Goal: Task Accomplishment & Management: Manage account settings

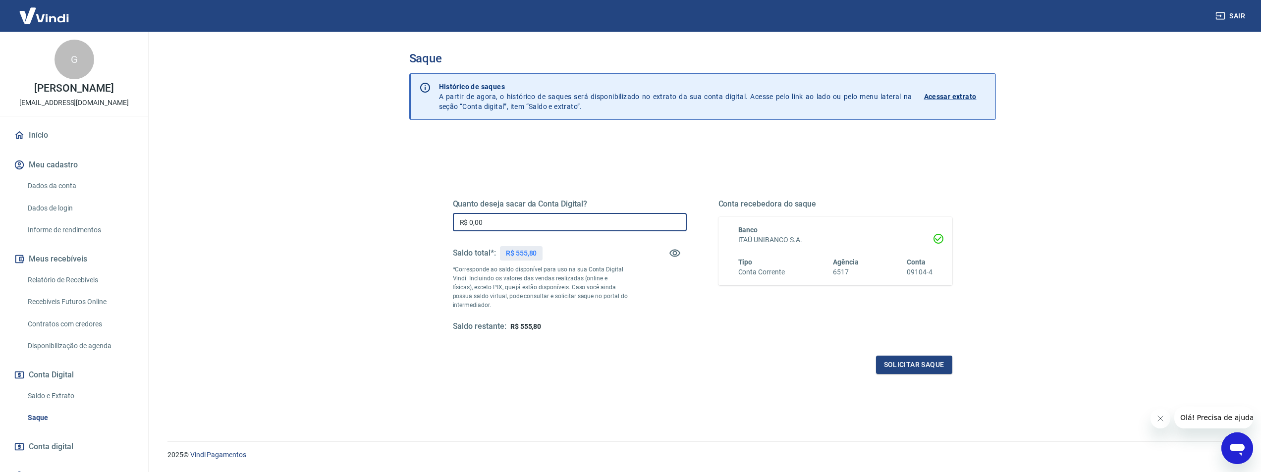
drag, startPoint x: 495, startPoint y: 225, endPoint x: 495, endPoint y: 230, distance: 5.4
click at [466, 221] on input "R$ 0,00" at bounding box center [570, 222] width 234 height 18
type input "R$ 550,00"
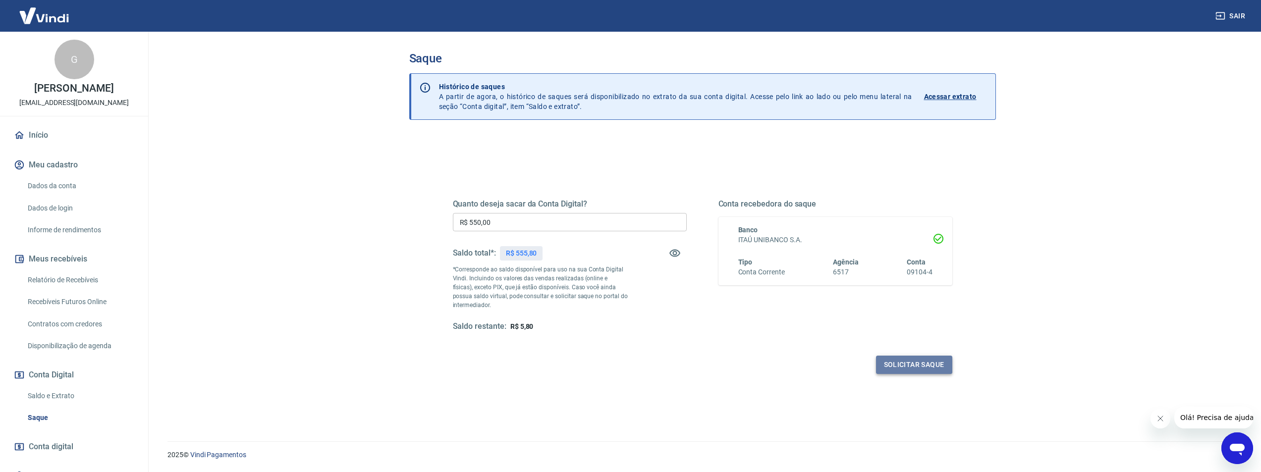
click at [908, 363] on button "Solicitar saque" at bounding box center [914, 365] width 76 height 18
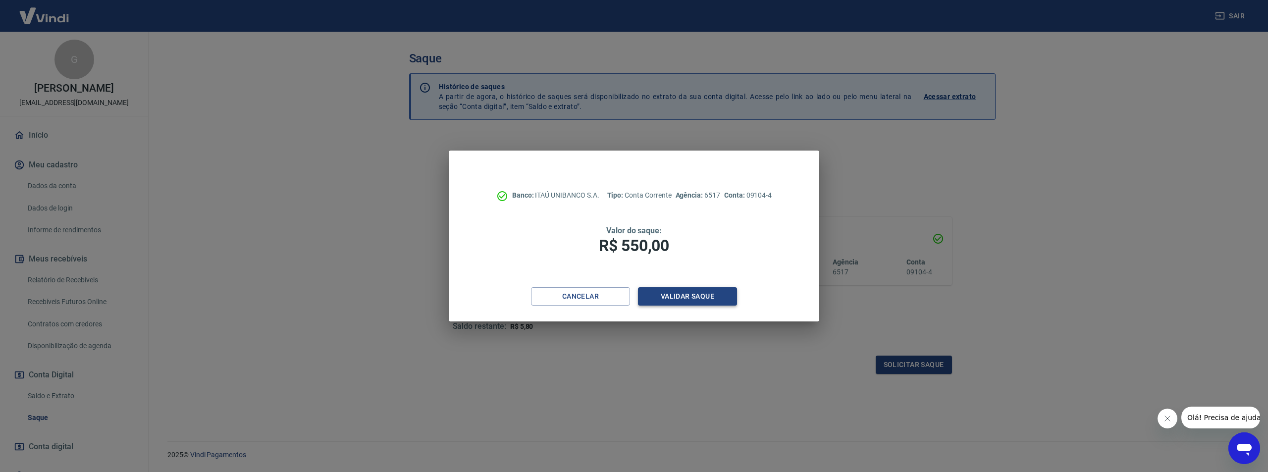
click at [666, 297] on button "Validar saque" at bounding box center [687, 296] width 99 height 18
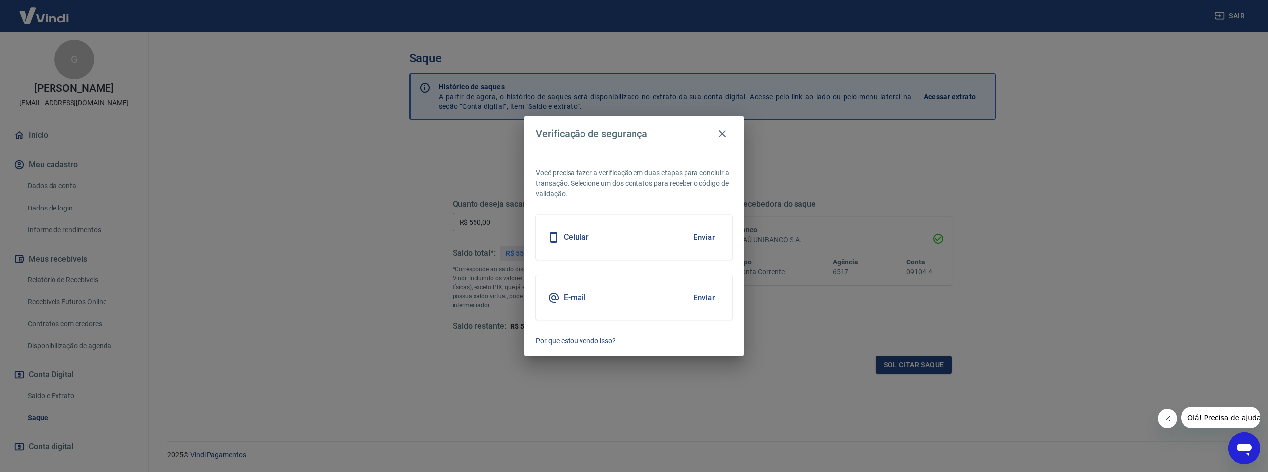
click at [630, 239] on div "Celular Enviar" at bounding box center [634, 237] width 196 height 45
click at [709, 237] on button "Enviar" at bounding box center [704, 237] width 32 height 21
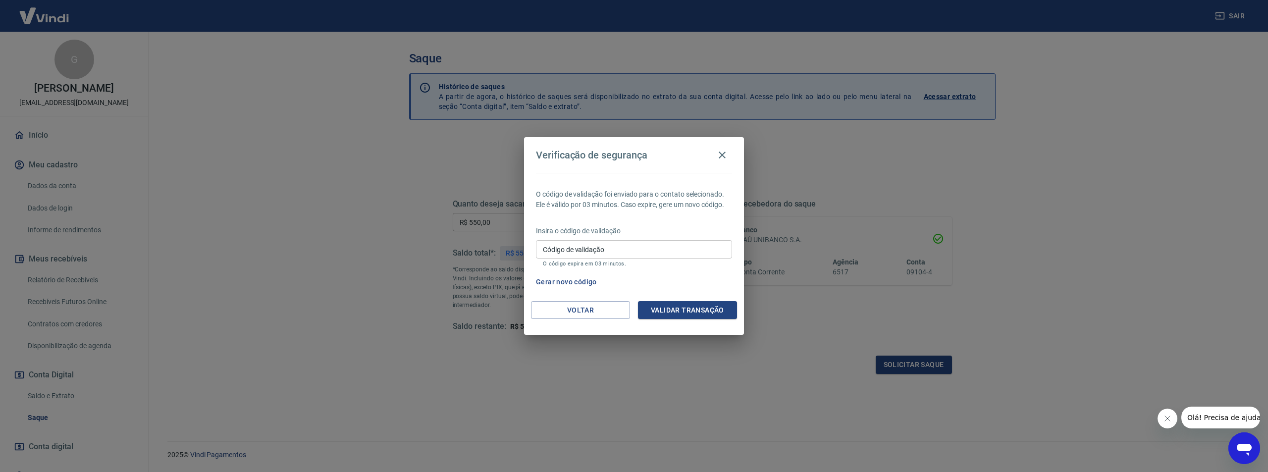
click at [683, 245] on input "Código de validação" at bounding box center [634, 249] width 196 height 18
type input "452922"
click at [681, 311] on button "Validar transação" at bounding box center [687, 310] width 99 height 18
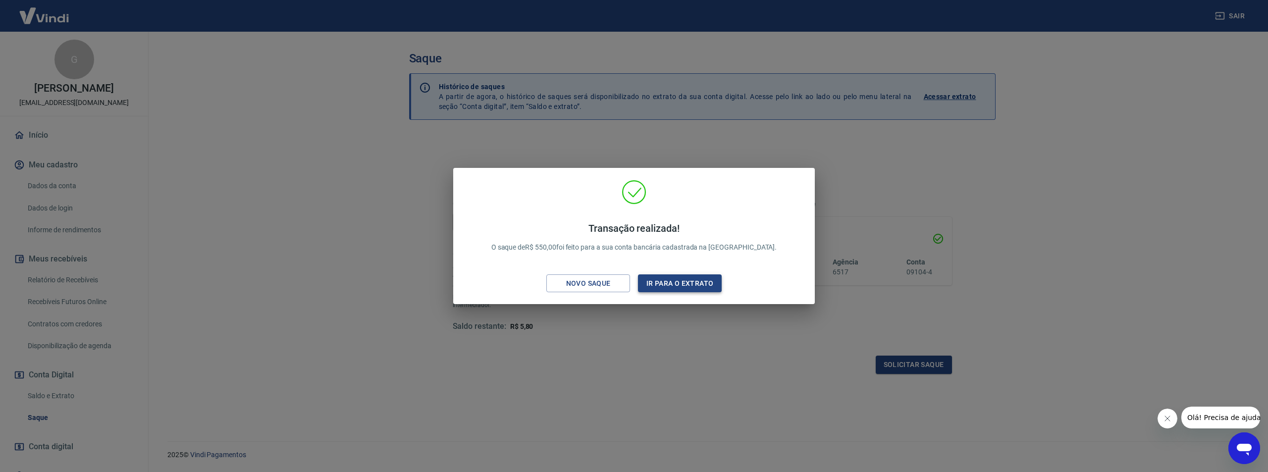
click at [658, 285] on button "Ir para o extrato" at bounding box center [680, 283] width 84 height 18
